Goal: Information Seeking & Learning: Stay updated

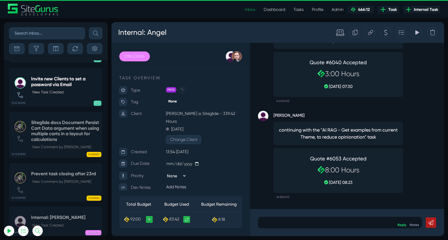
scroll to position [-20524, 0]
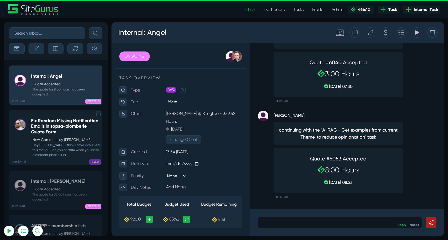
click at [61, 140] on p "New Comment by Gary Purbrick" at bounding box center [65, 139] width 67 height 5
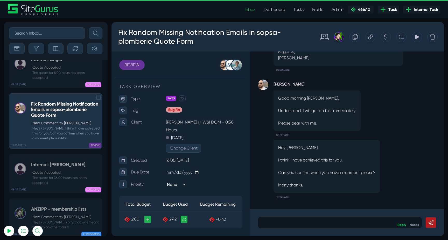
scroll to position [-20524, 0]
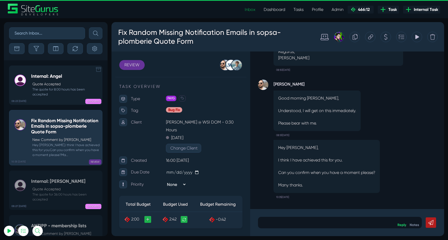
click at [57, 80] on div "Internal: Angel Quote Accepted The quote for 8:00 hours has been accepted" at bounding box center [65, 84] width 69 height 23
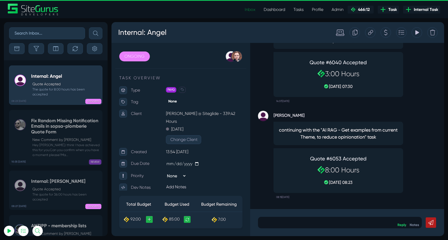
click at [251, 9] on link "Inbox" at bounding box center [250, 9] width 19 height 10
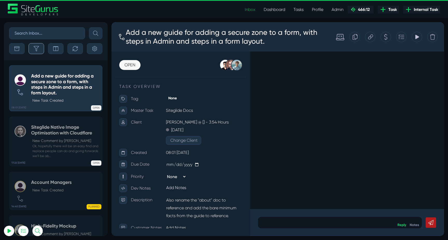
type input "[EMAIL_ADDRESS][DOMAIN_NAME]"
click at [42, 50] on button "button" at bounding box center [37, 48] width 16 height 11
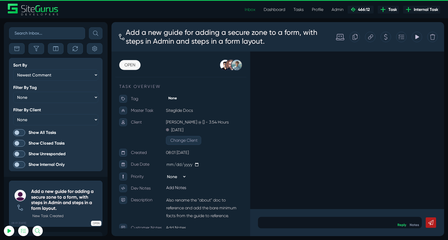
scroll to position [-1248, 0]
click at [19, 135] on span at bounding box center [19, 132] width 12 height 7
click at [0, 0] on input "Show All Tasks" at bounding box center [0, 0] width 0 height 0
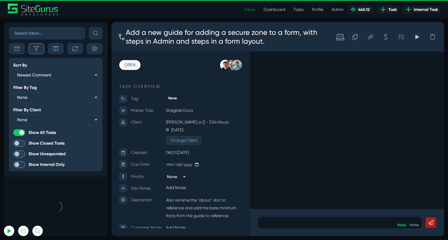
click at [38, 51] on button "button" at bounding box center [37, 48] width 16 height 11
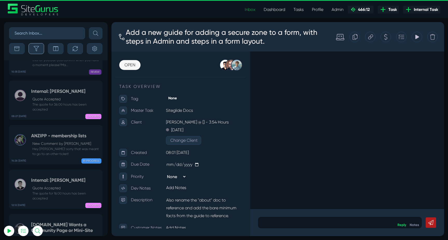
scroll to position [-20524, 0]
